Goal: Task Accomplishment & Management: Manage account settings

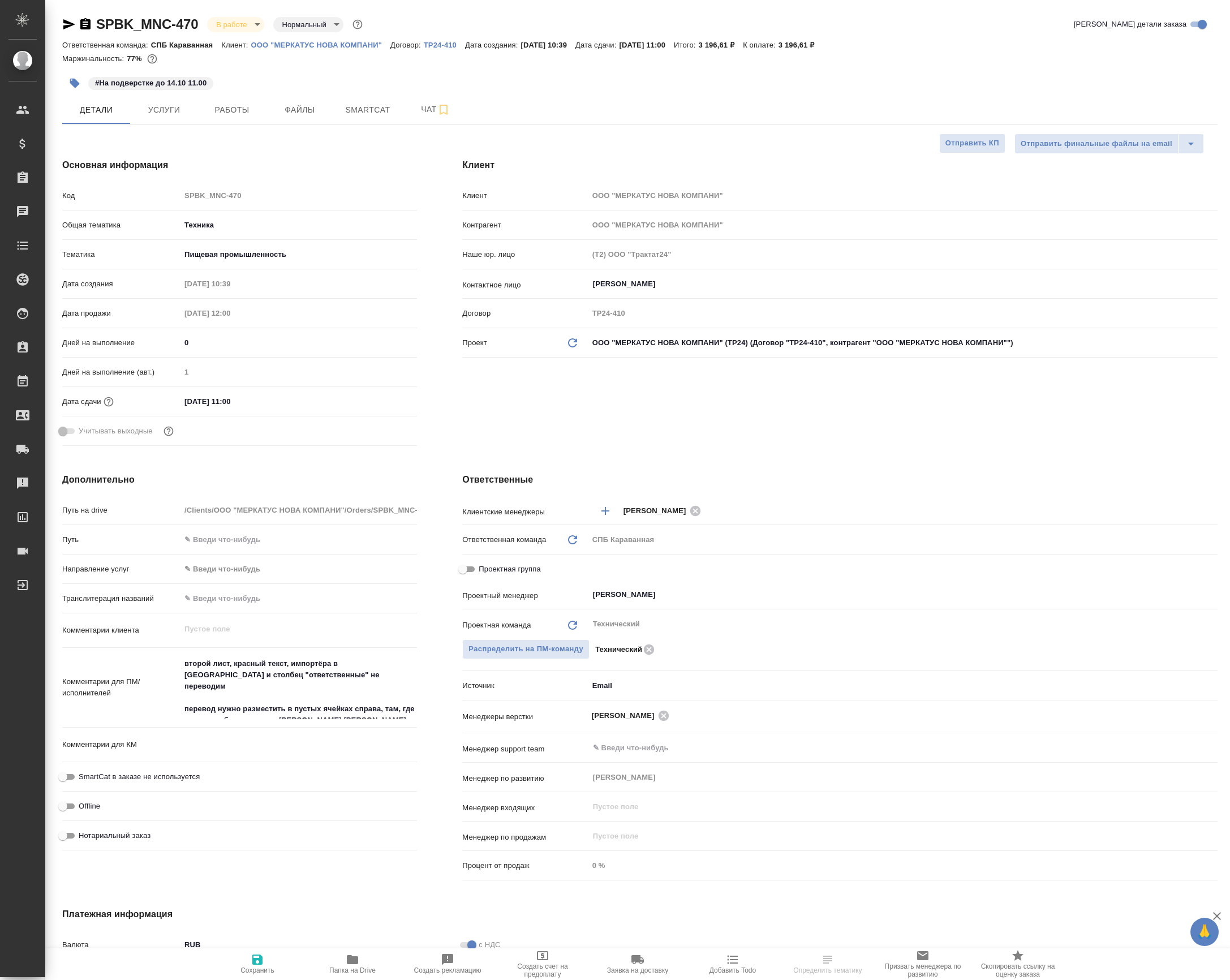
select select "RU"
click at [225, 124] on button "Работы" at bounding box center [232, 110] width 68 height 28
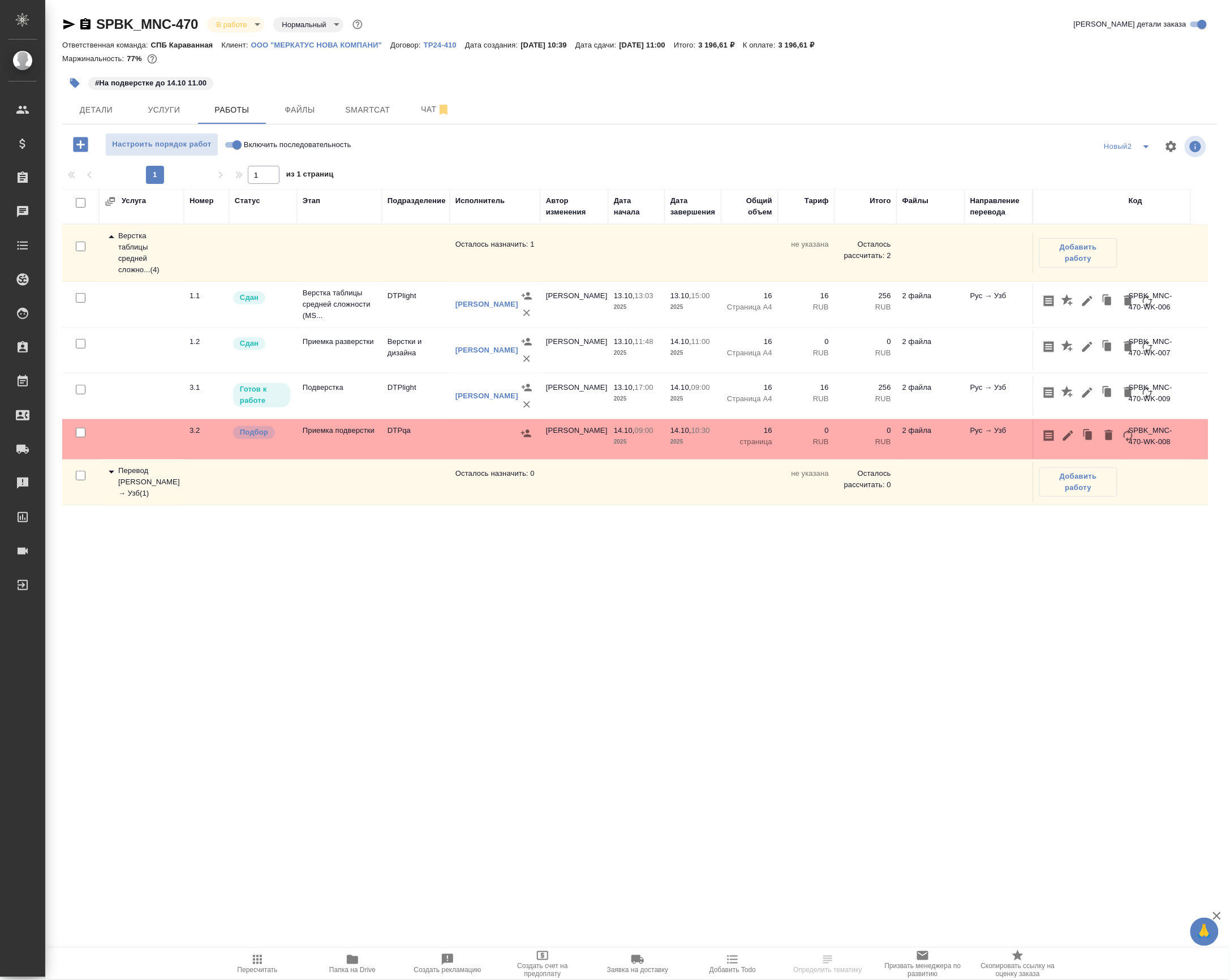
click at [241, 149] on label "Включить последовательность" at bounding box center [286, 144] width 130 height 23
click at [241, 149] on input "Включить последовательность" at bounding box center [237, 144] width 41 height 14
checkbox input "true"
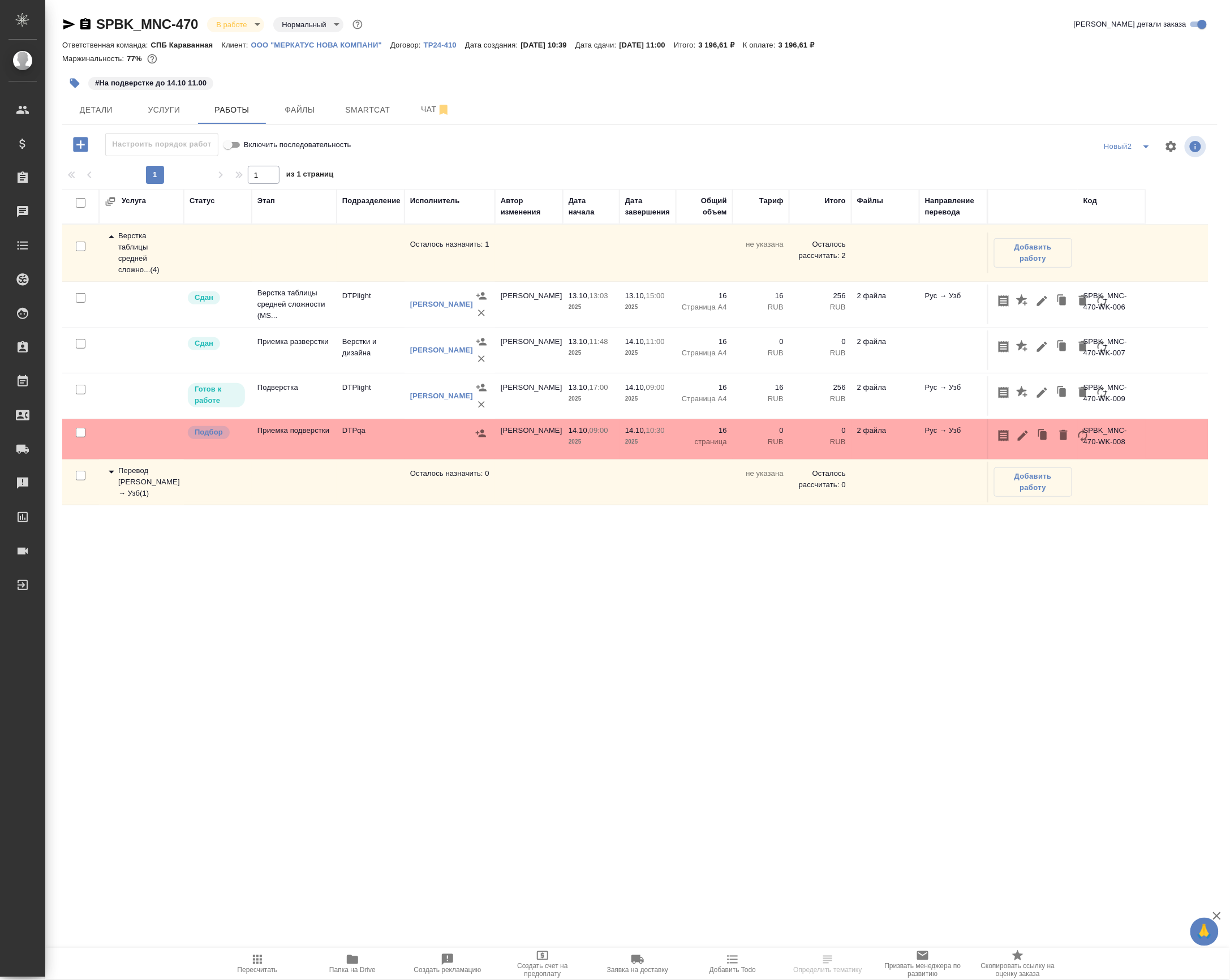
click at [124, 499] on div "Перевод Стандарт Рус → Узб ( 1 )" at bounding box center [141, 482] width 73 height 34
click at [322, 416] on td "Подверстка" at bounding box center [294, 396] width 85 height 40
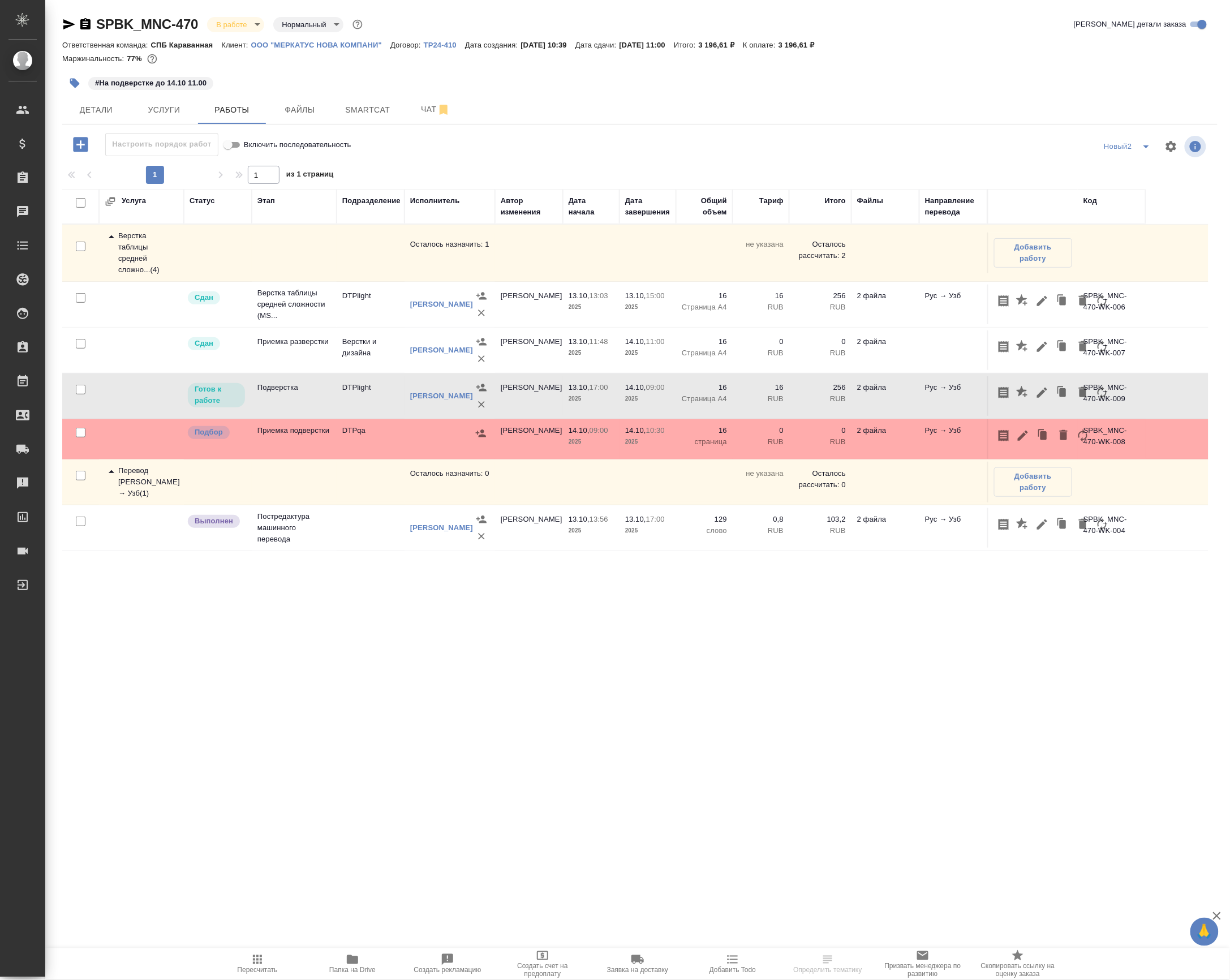
click at [322, 416] on td "Подверстка" at bounding box center [294, 396] width 85 height 40
click at [240, 151] on input "Включить последовательность" at bounding box center [228, 144] width 41 height 14
checkbox input "false"
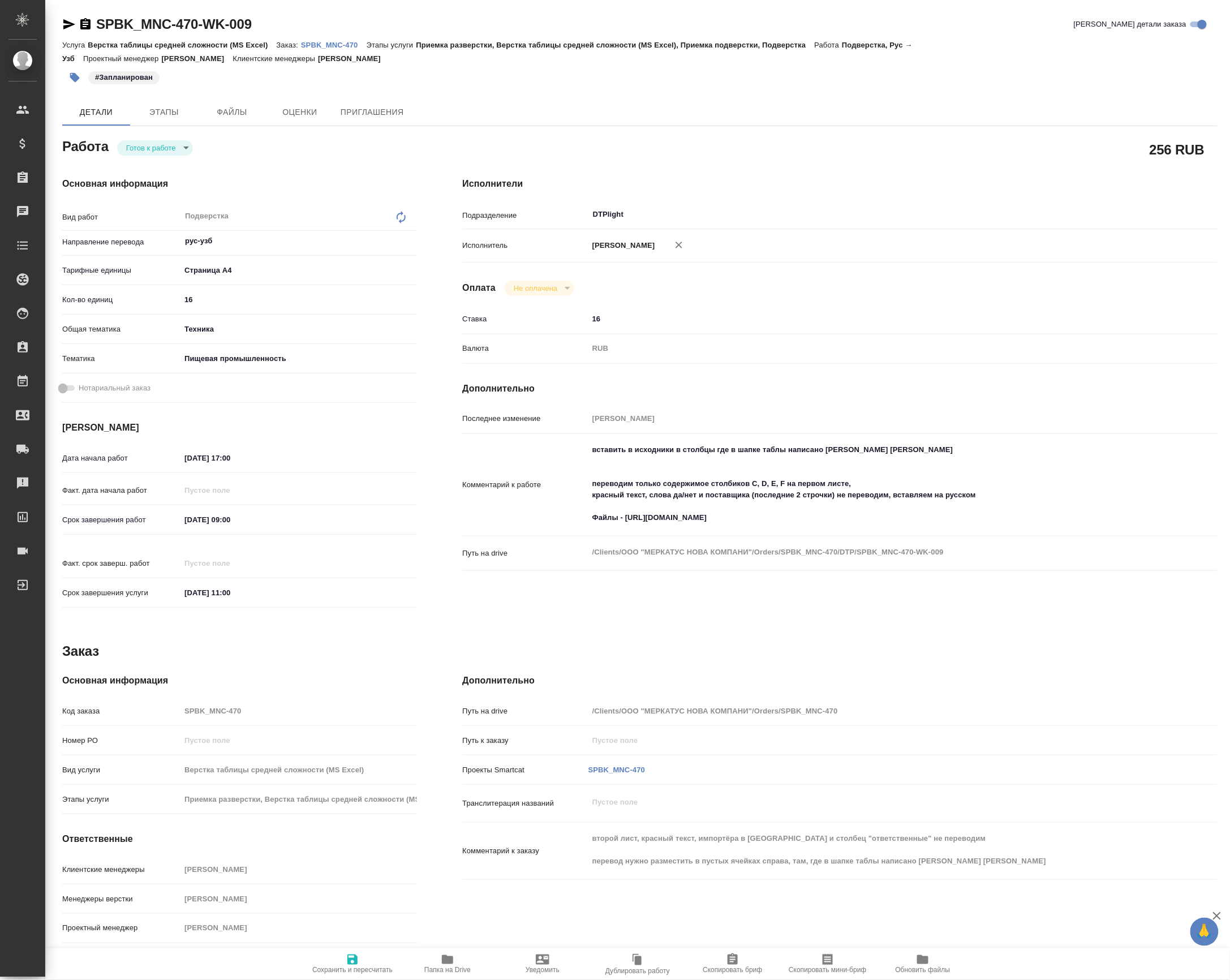
click at [442, 956] on icon "button" at bounding box center [447, 959] width 11 height 9
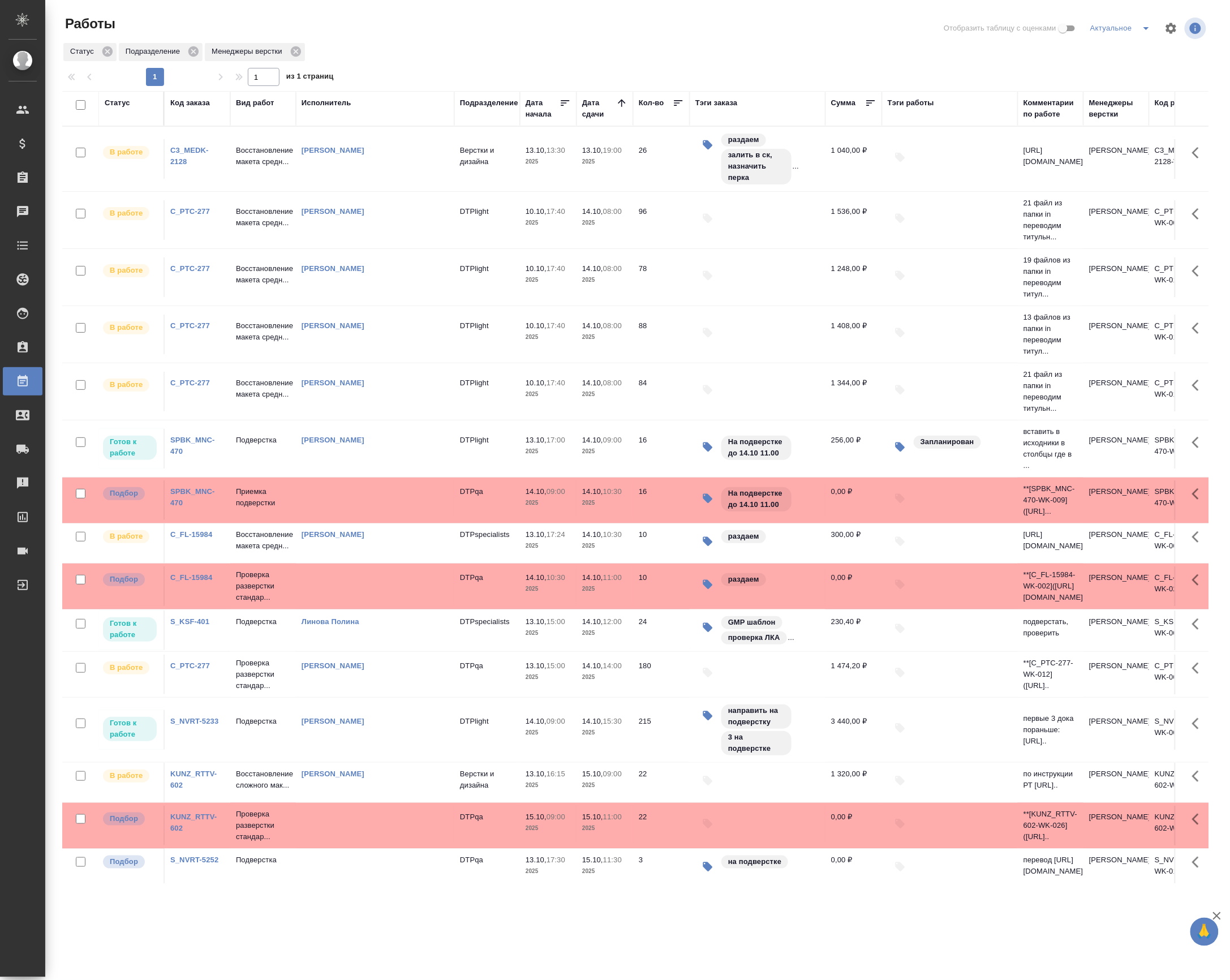
click at [563, 549] on p "2025" at bounding box center [548, 546] width 45 height 11
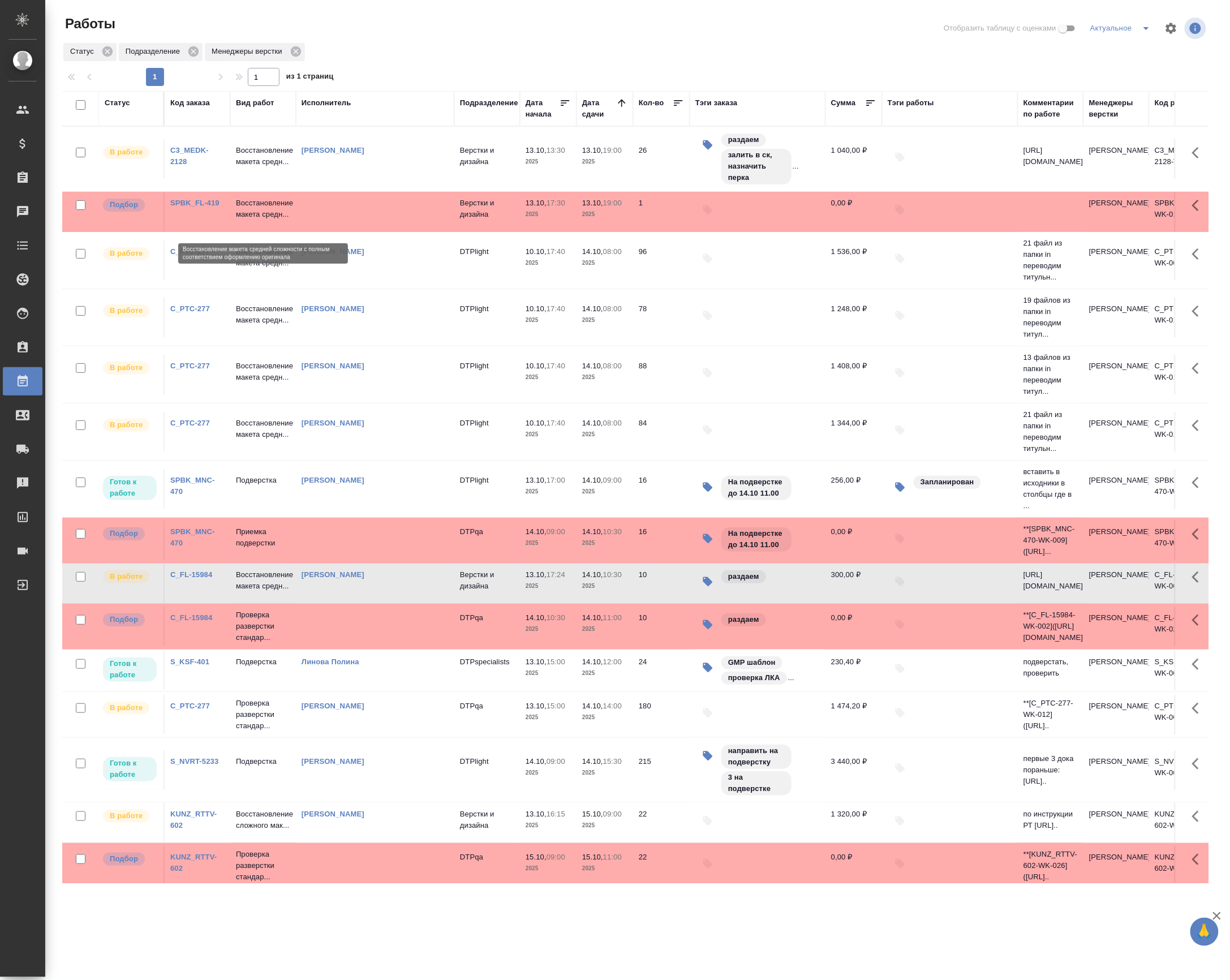
click at [258, 220] on p "Восстановление макета средн..." at bounding box center [263, 209] width 54 height 22
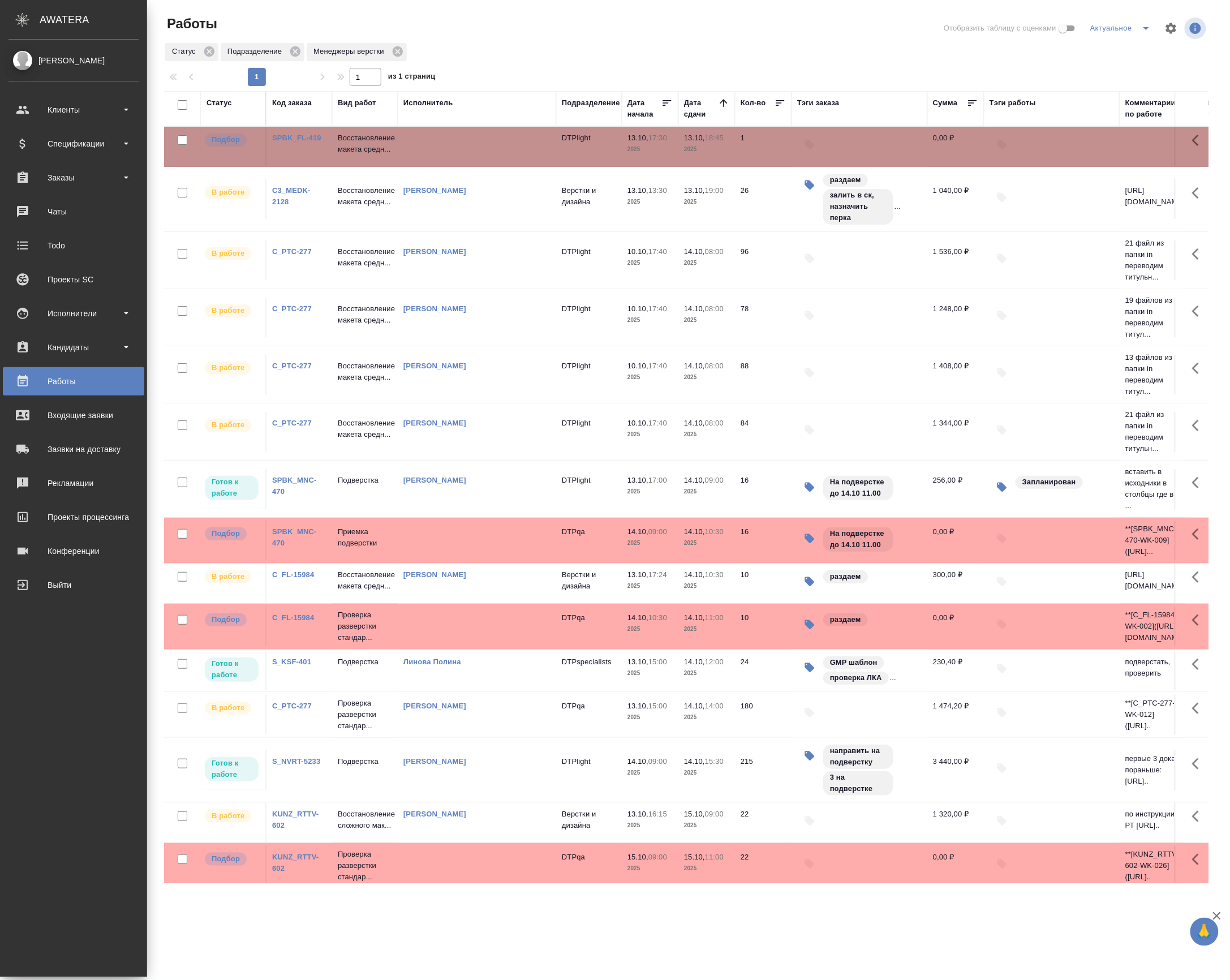
click at [275, 142] on link "SPBK_FL-419" at bounding box center [296, 138] width 49 height 8
click at [366, 643] on p "Проверка разверстки стандар..." at bounding box center [365, 626] width 54 height 34
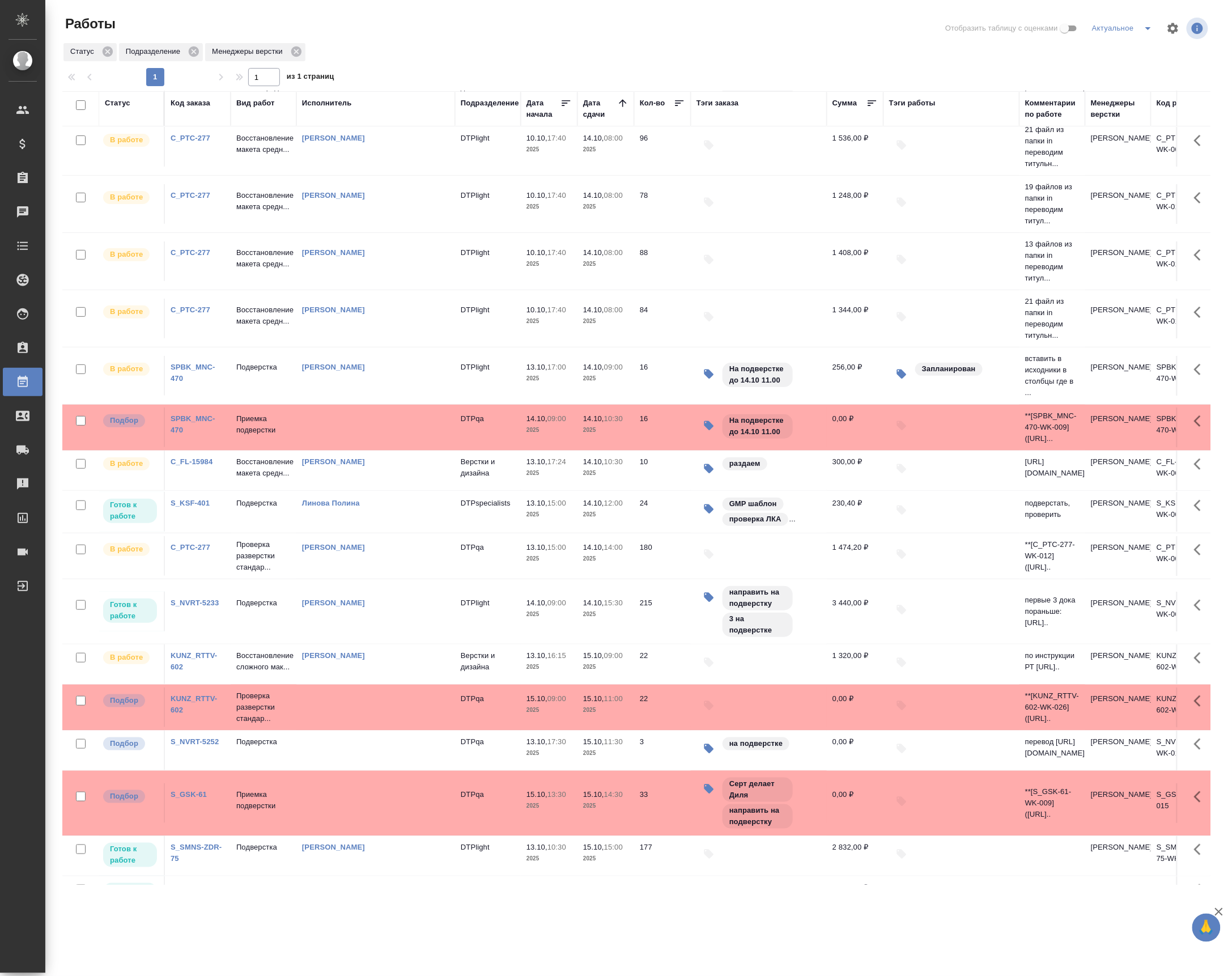
scroll to position [189, 0]
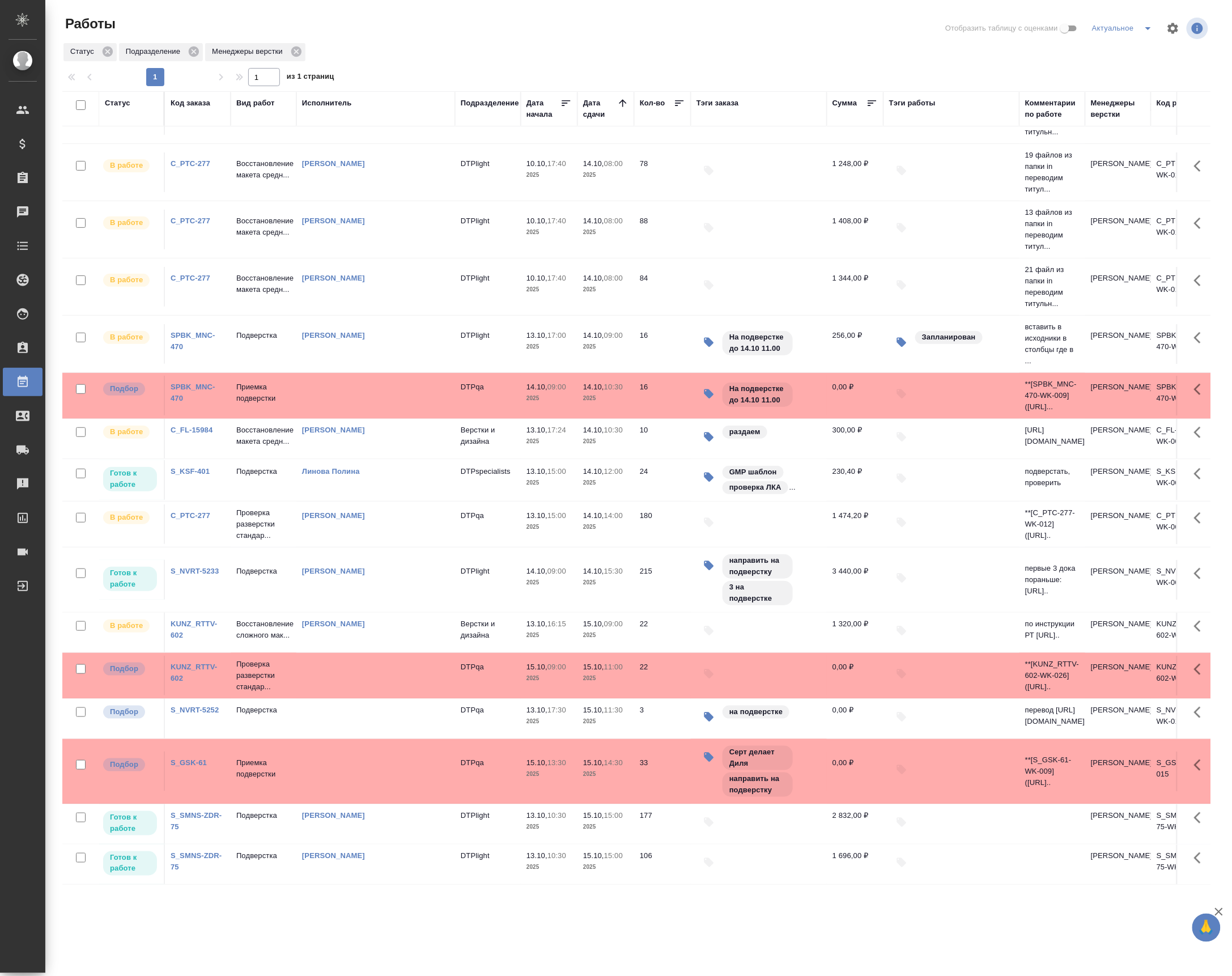
drag, startPoint x: 556, startPoint y: 30, endPoint x: 585, endPoint y: 30, distance: 29.0
click at [556, 30] on div at bounding box center [641, 28] width 386 height 27
click at [1150, 35] on icon "split button" at bounding box center [1148, 28] width 14 height 14
click at [1102, 94] on li "DTPSpecialists" at bounding box center [1109, 91] width 109 height 18
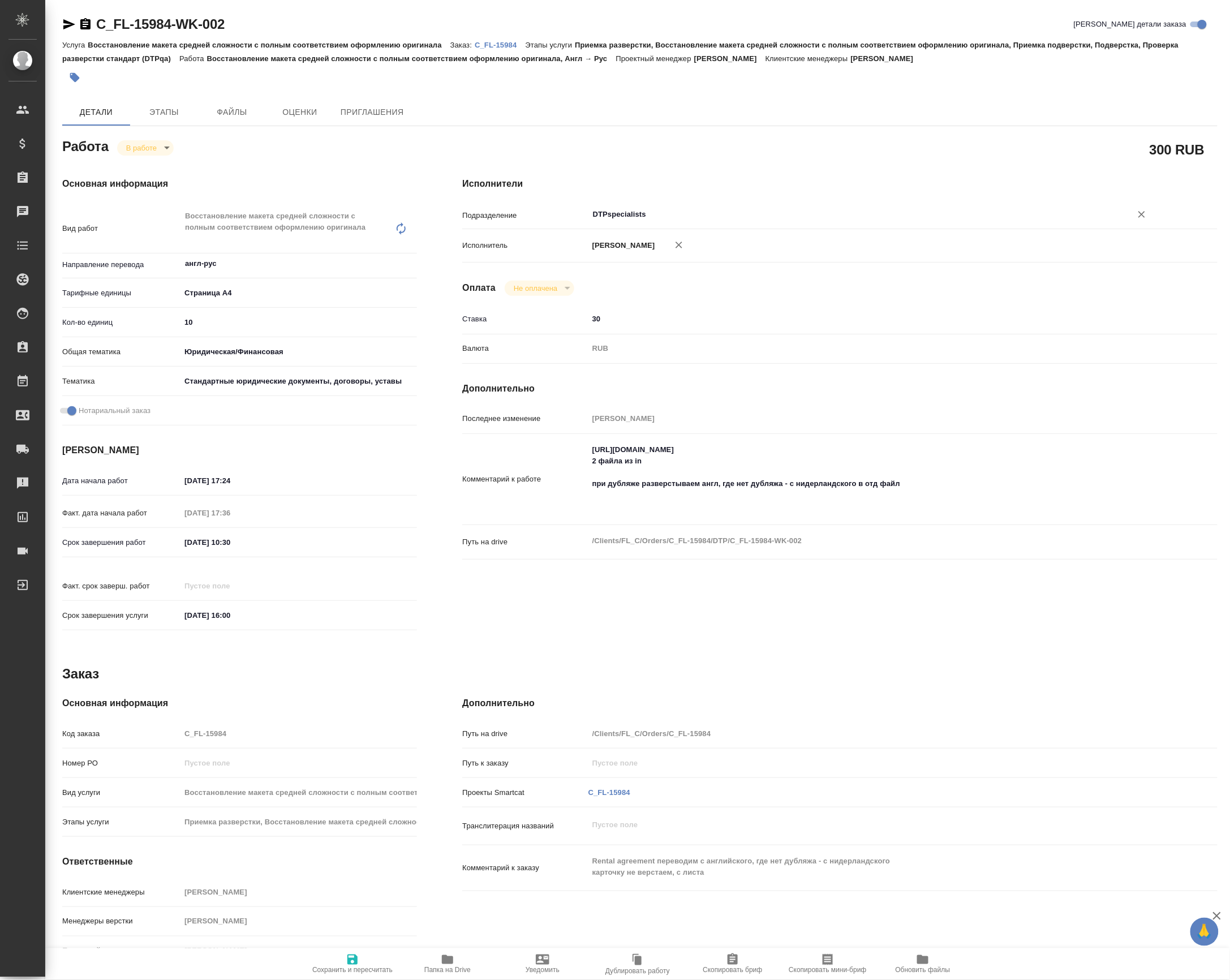
click at [620, 225] on div "DTPspecialists ​" at bounding box center [871, 214] width 566 height 20
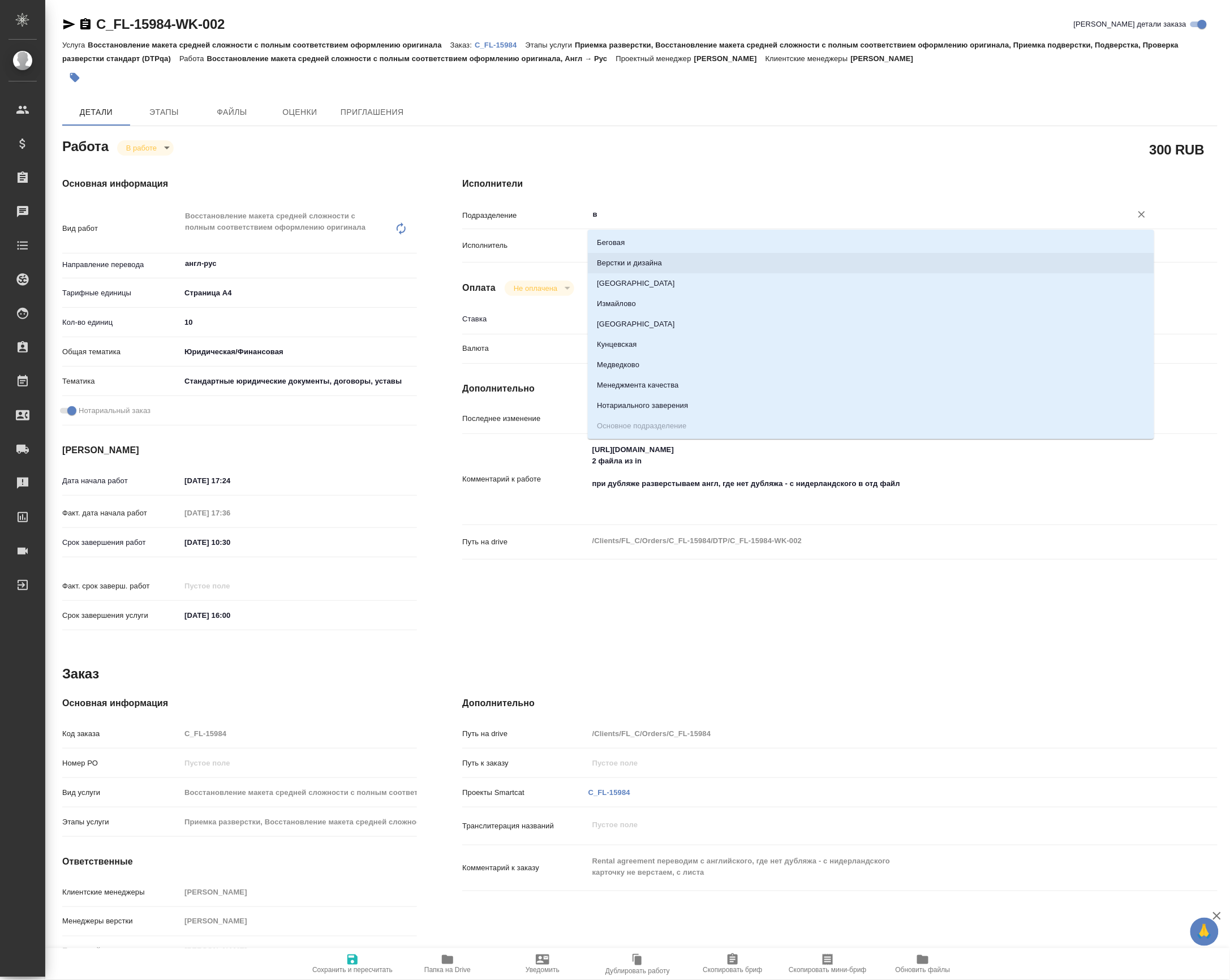
click at [643, 265] on li "Верстки и дизайна" at bounding box center [871, 263] width 566 height 20
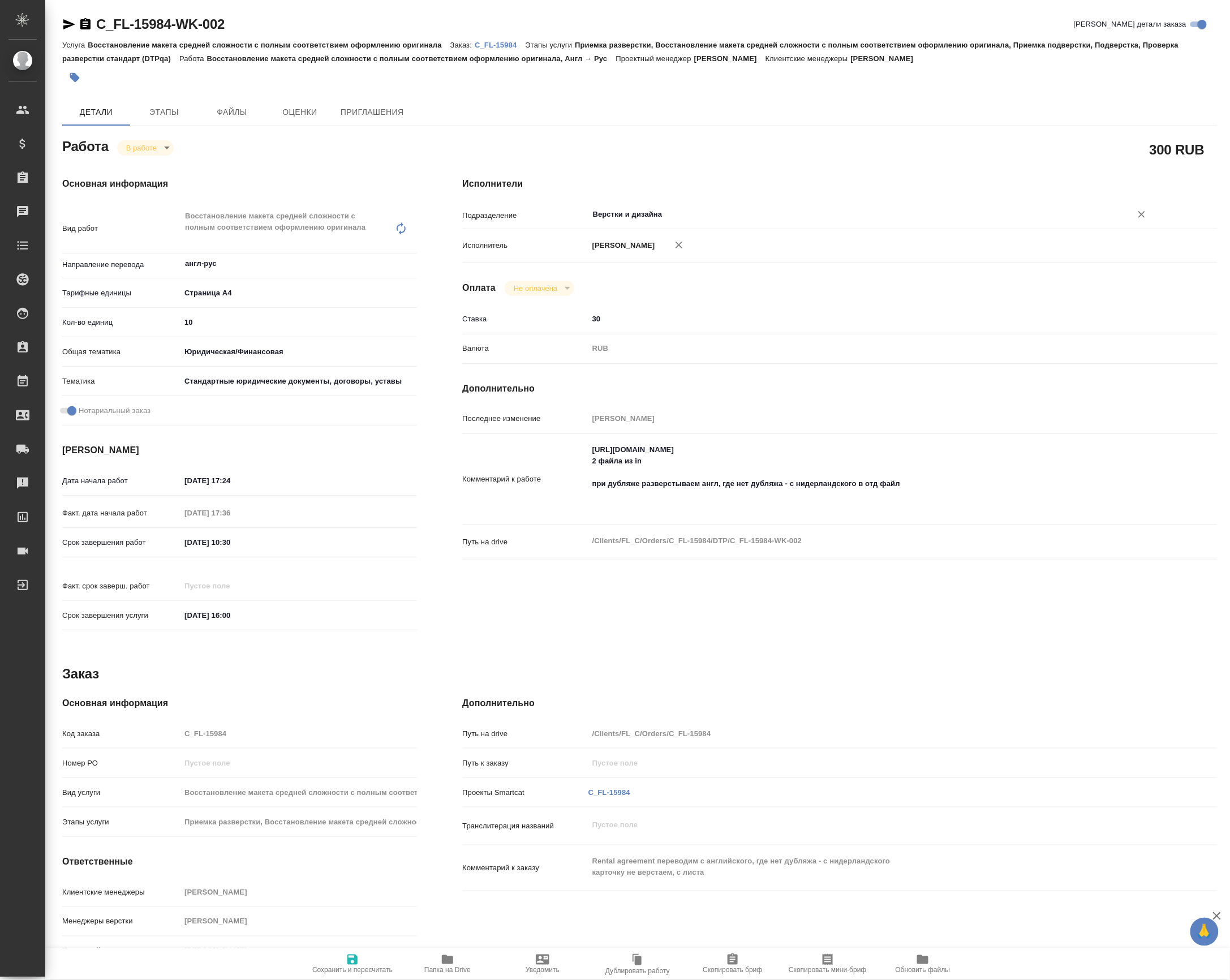
type input "Верстки и дизайна"
click at [375, 953] on span "Сохранить и пересчитать" at bounding box center [353, 963] width 82 height 21
type input "inProgress"
type input "англ-рус"
type input "5f036ec4e16dec2d6b59c8ff"
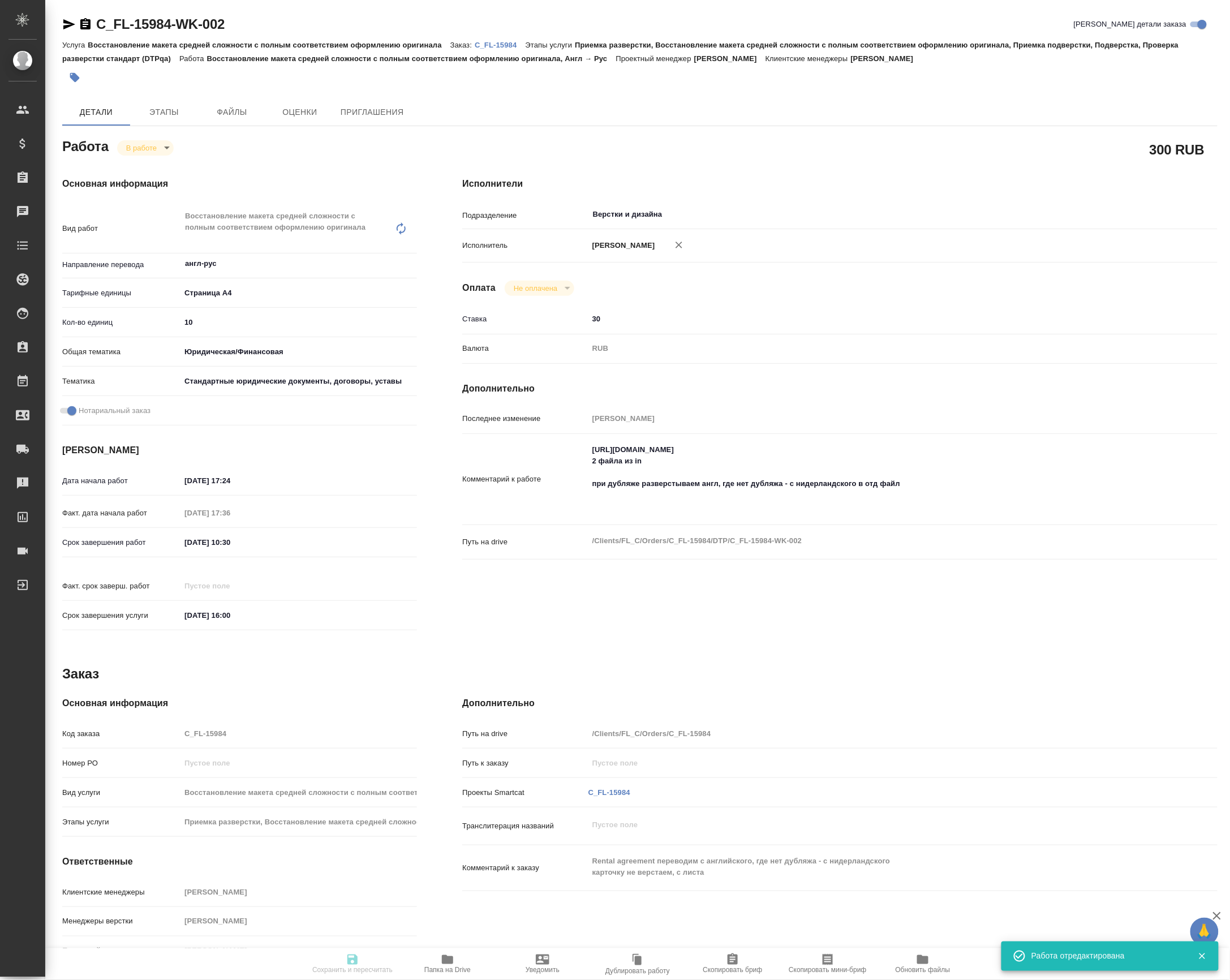
type input "10"
type input "yr-fn"
type input "5f647205b73bc97568ca66bf"
checkbox input "true"
type input "13.10.2025 17:24"
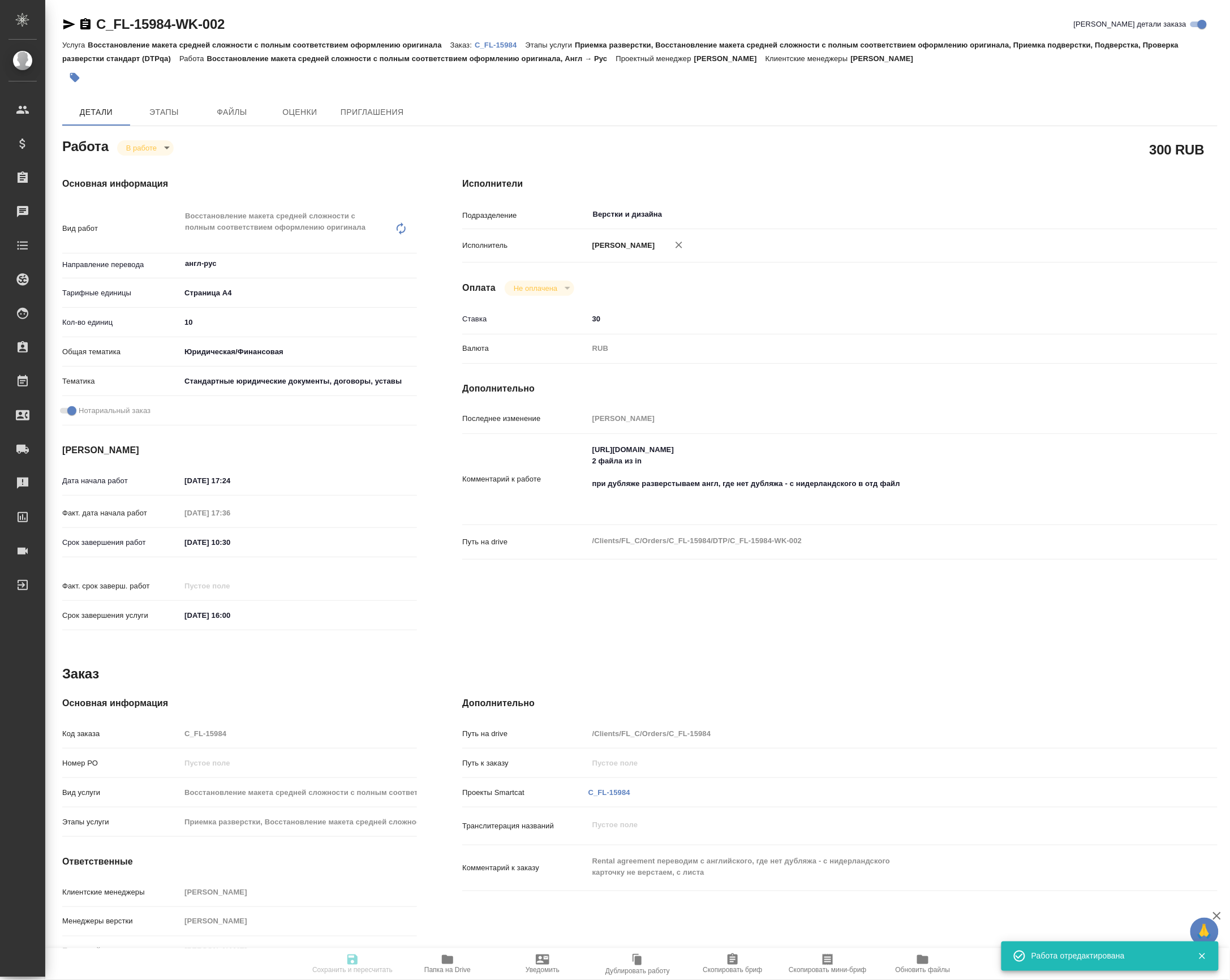
type input "13.10.2025 17:36"
type input "14.10.2025 10:30"
type input "15.10.2025 16:00"
type input "Верстки и дизайна"
type input "notPayed"
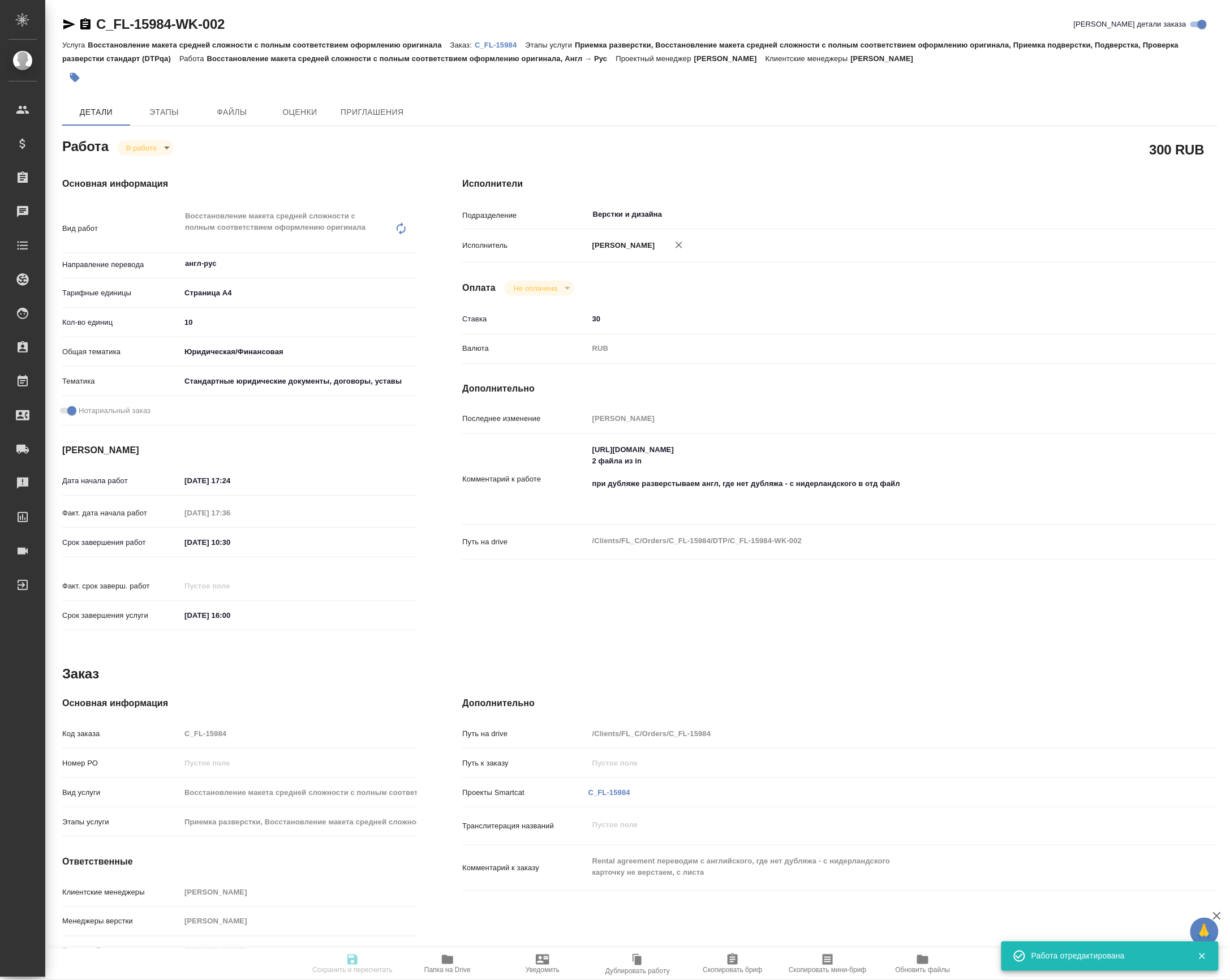
type input "30"
type input "RUB"
type input "Валеев Динар"
type input "C_FL-15984"
type input "Восстановление макета средней сложности с полным соответствием оформлению ориги…"
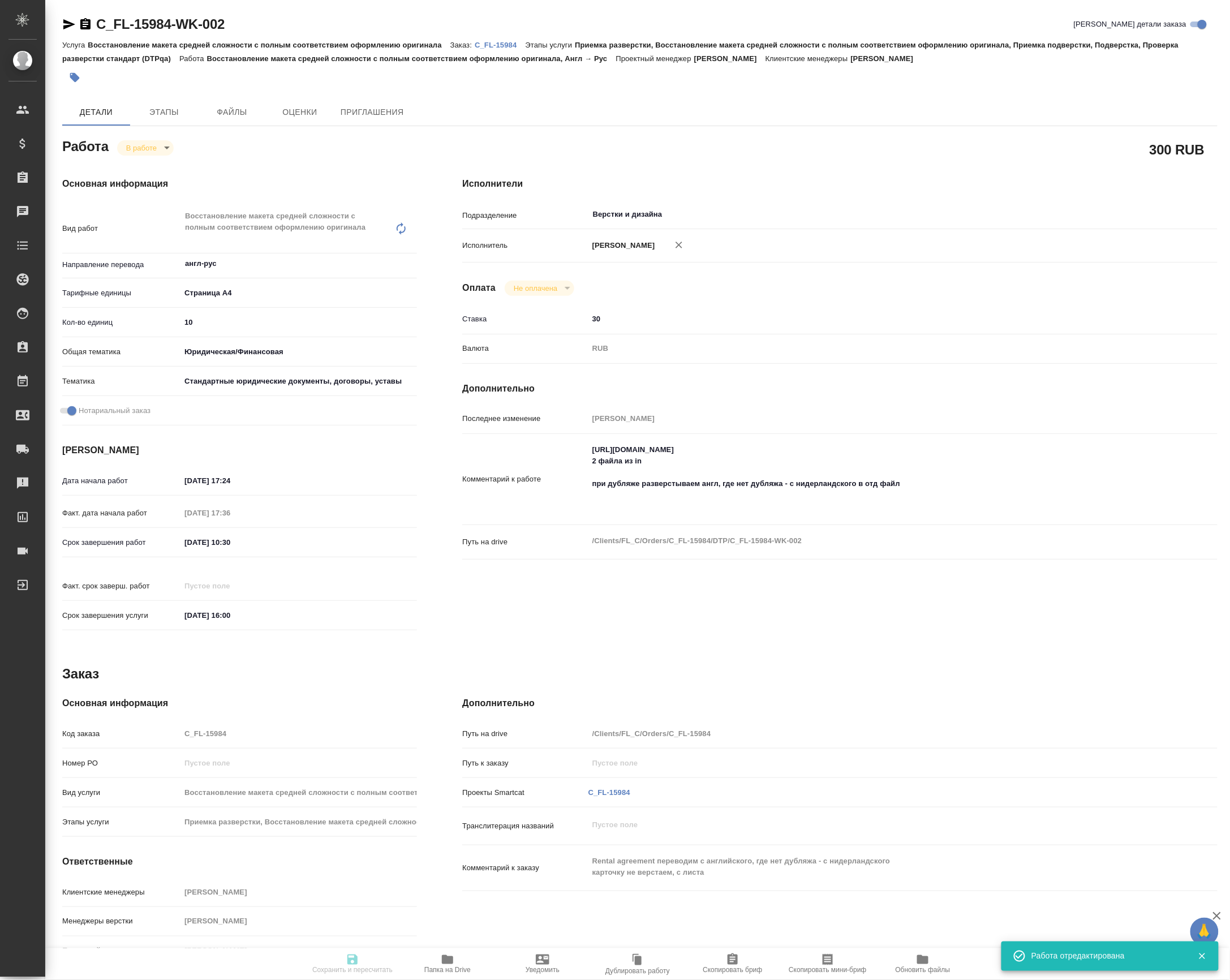
type input "Приемка разверстки, Восстановление макета средней сложности с полным соответств…"
type input "Димитриева Юлия"
type input "[PERSON_NAME]"
type input "/Clients/FL_C/Orders/C_FL-15984"
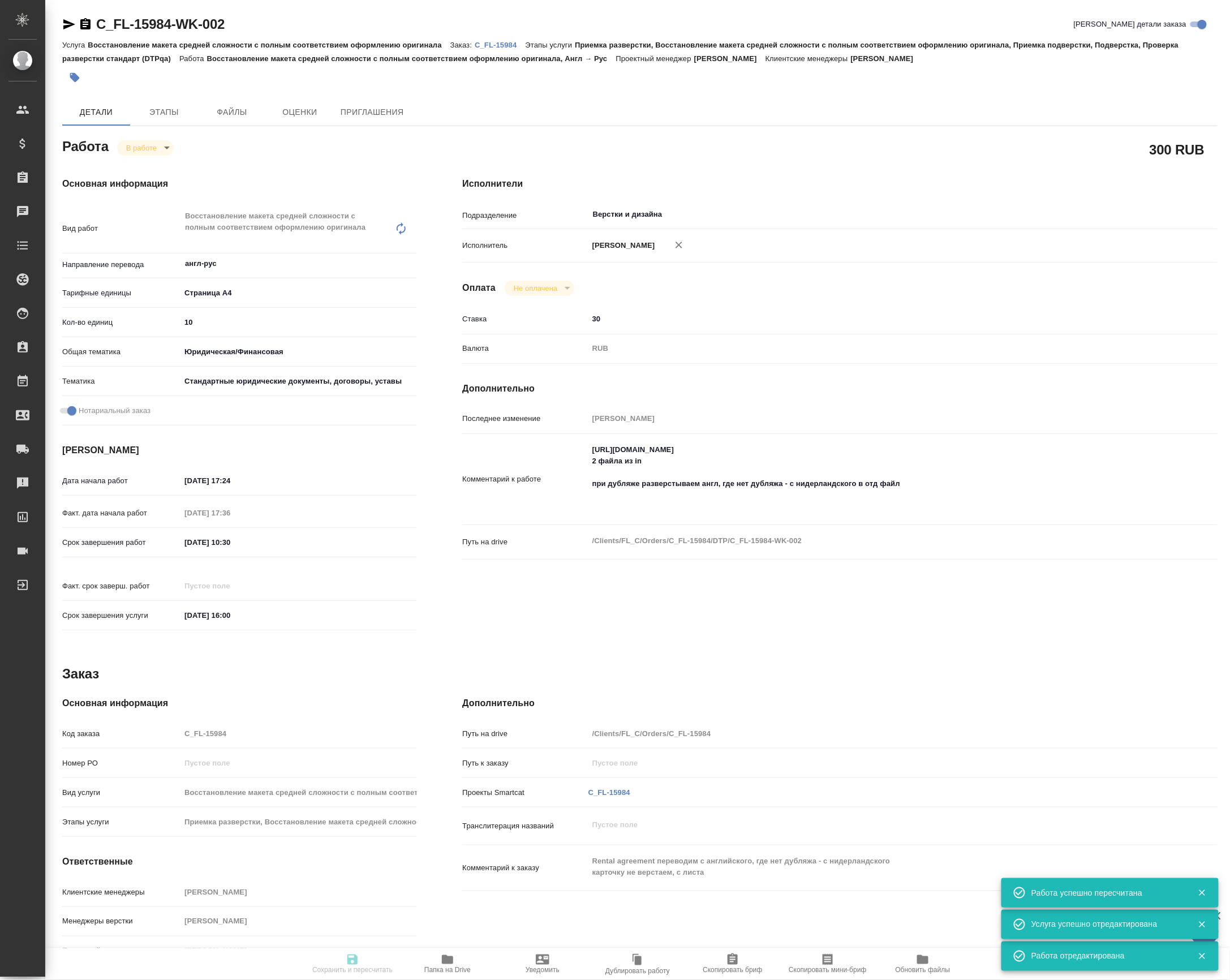
type input "inProgress"
type input "англ-рус"
type input "5f036ec4e16dec2d6b59c8ff"
type input "10"
type input "yr-fn"
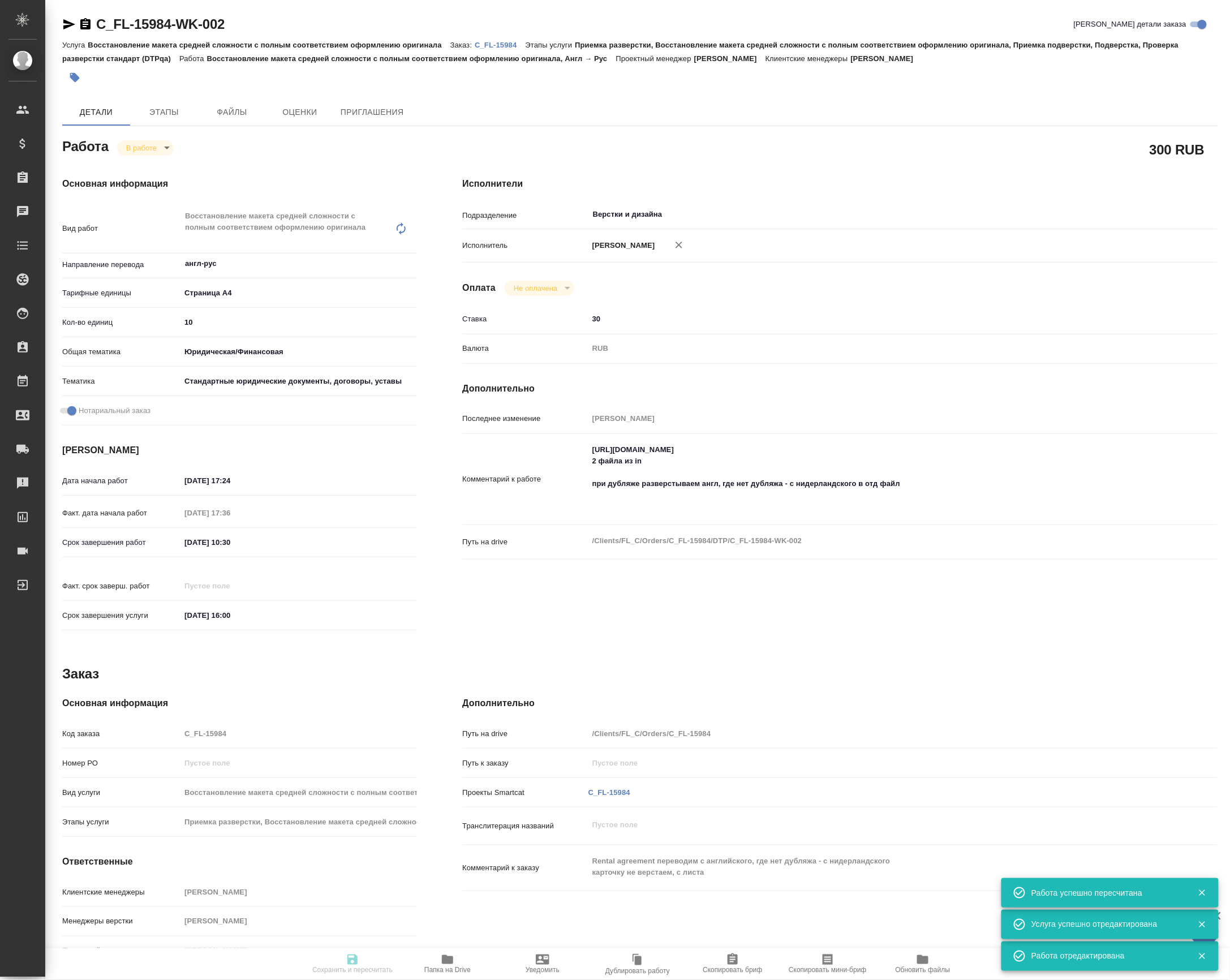
type input "5f647205b73bc97568ca66bf"
checkbox input "true"
type input "13.10.2025 17:24"
type input "13.10.2025 17:36"
type input "14.10.2025 10:30"
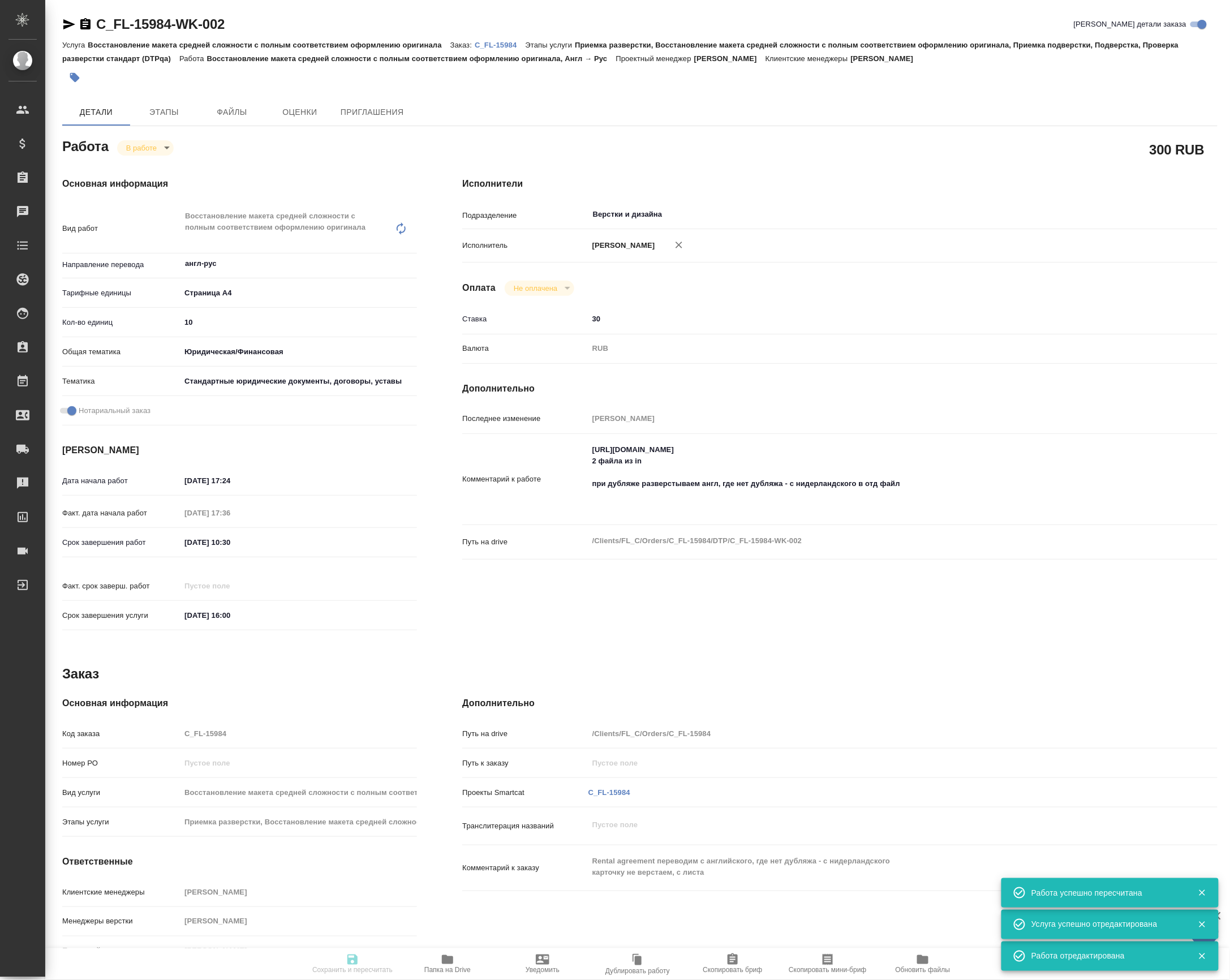
type input "15.10.2025 16:00"
type input "Верстки и дизайна"
type input "notPayed"
type input "30"
type input "RUB"
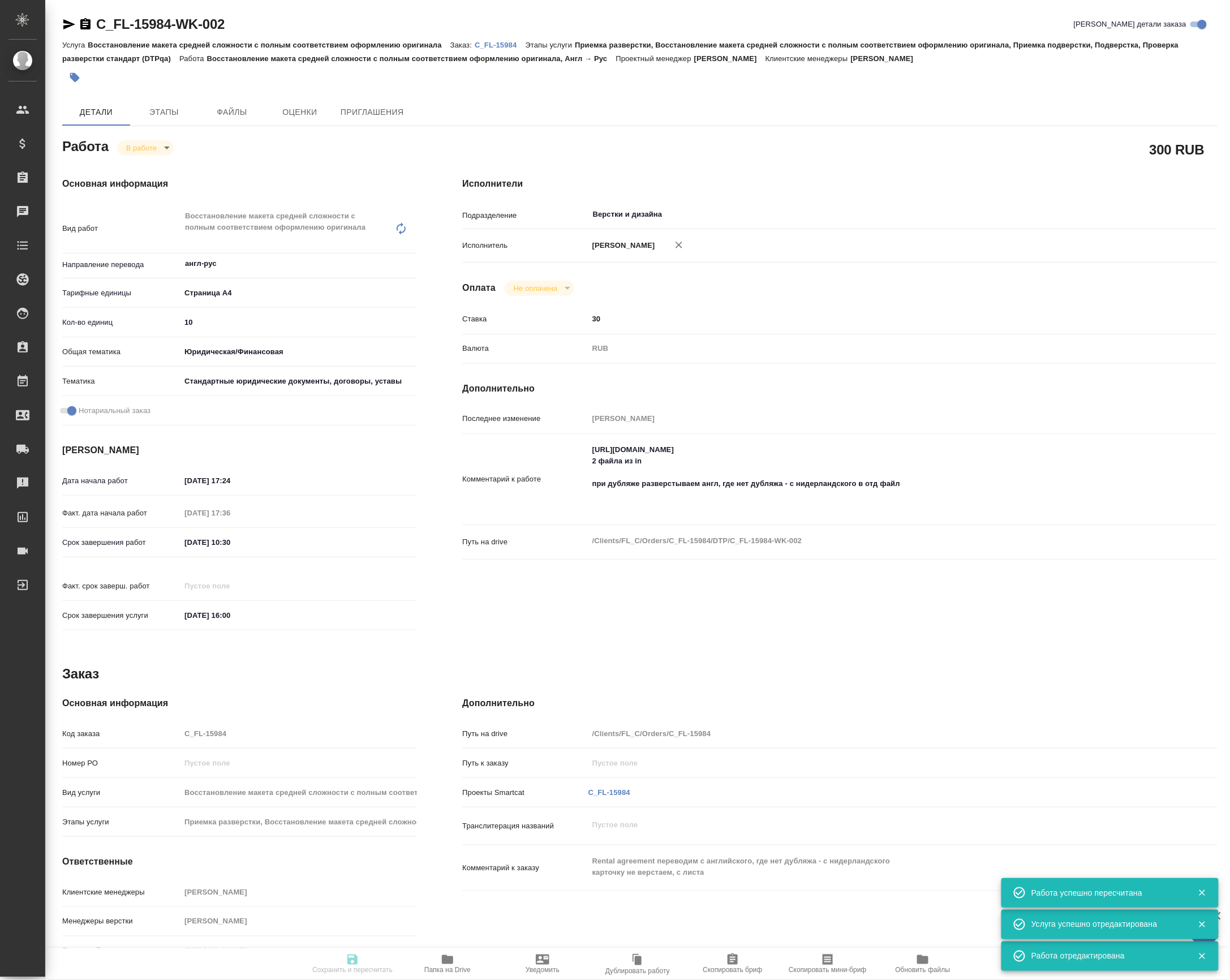
type input "Валеев Динар"
type input "C_FL-15984"
type input "Восстановление макета средней сложности с полным соответствием оформлению ориги…"
type input "Приемка разверстки, Восстановление макета средней сложности с полным соответств…"
type input "Димитриева Юлия"
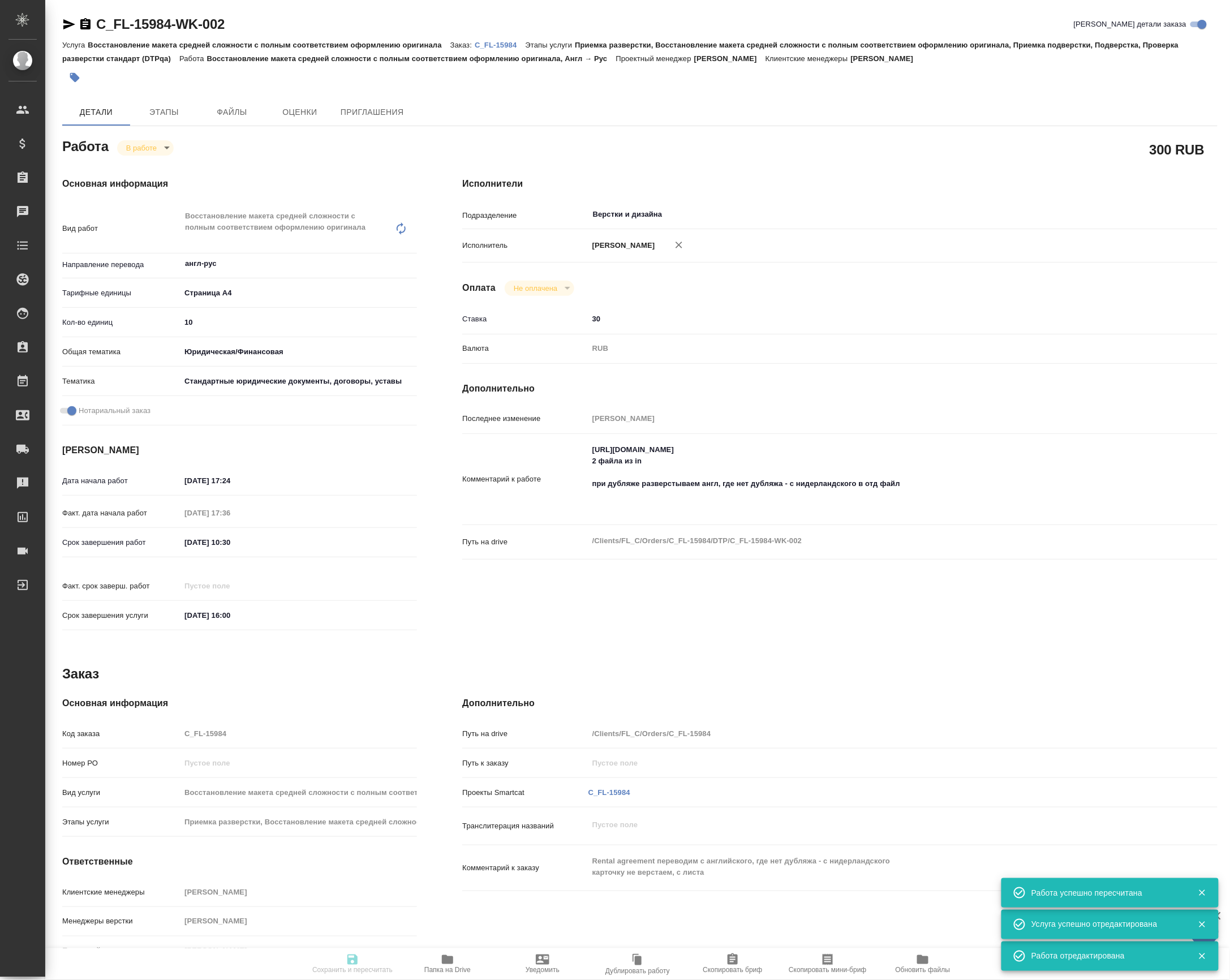
type input "[PERSON_NAME]"
type input "/Clients/FL_C/Orders/C_FL-15984"
